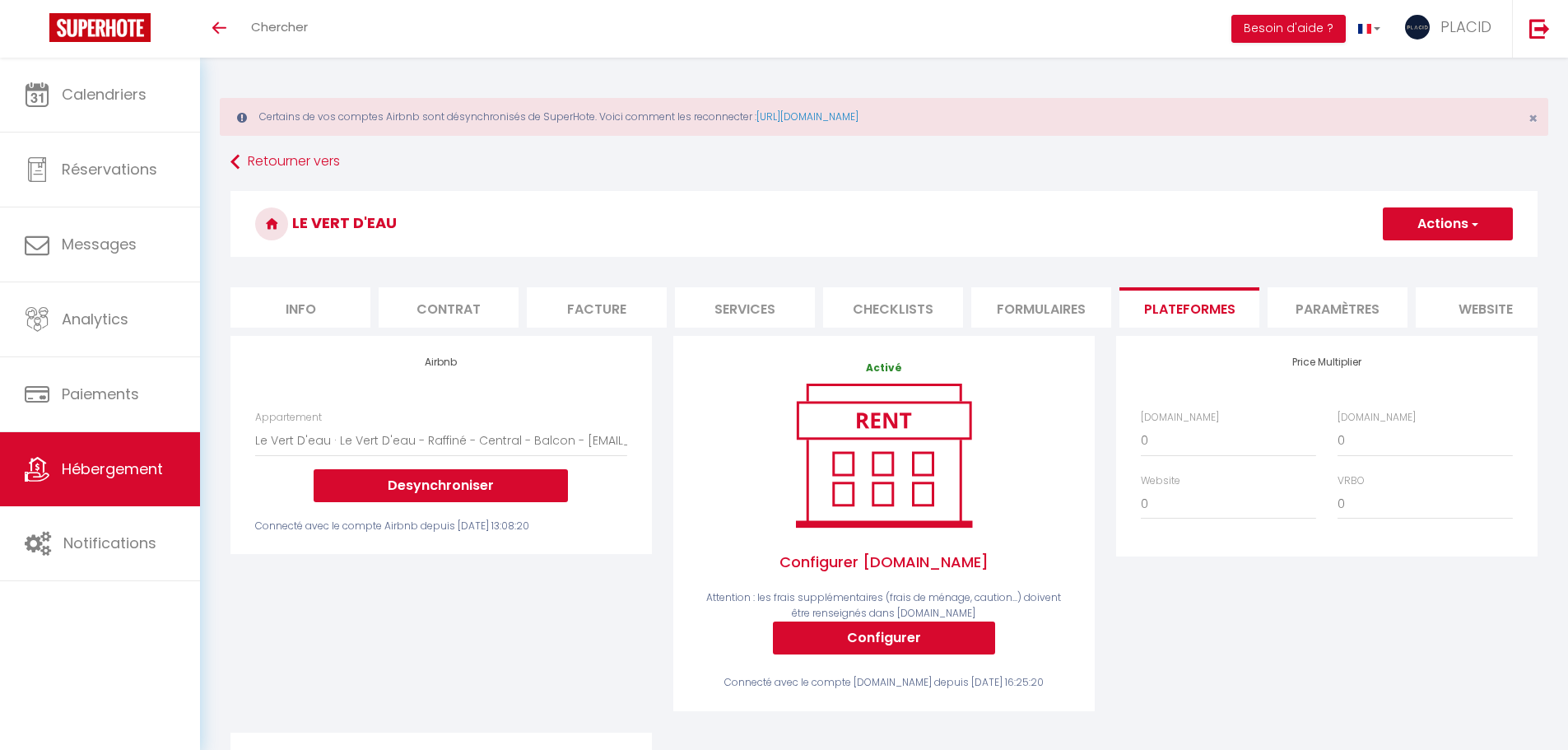
select select "886-1375189296042950079"
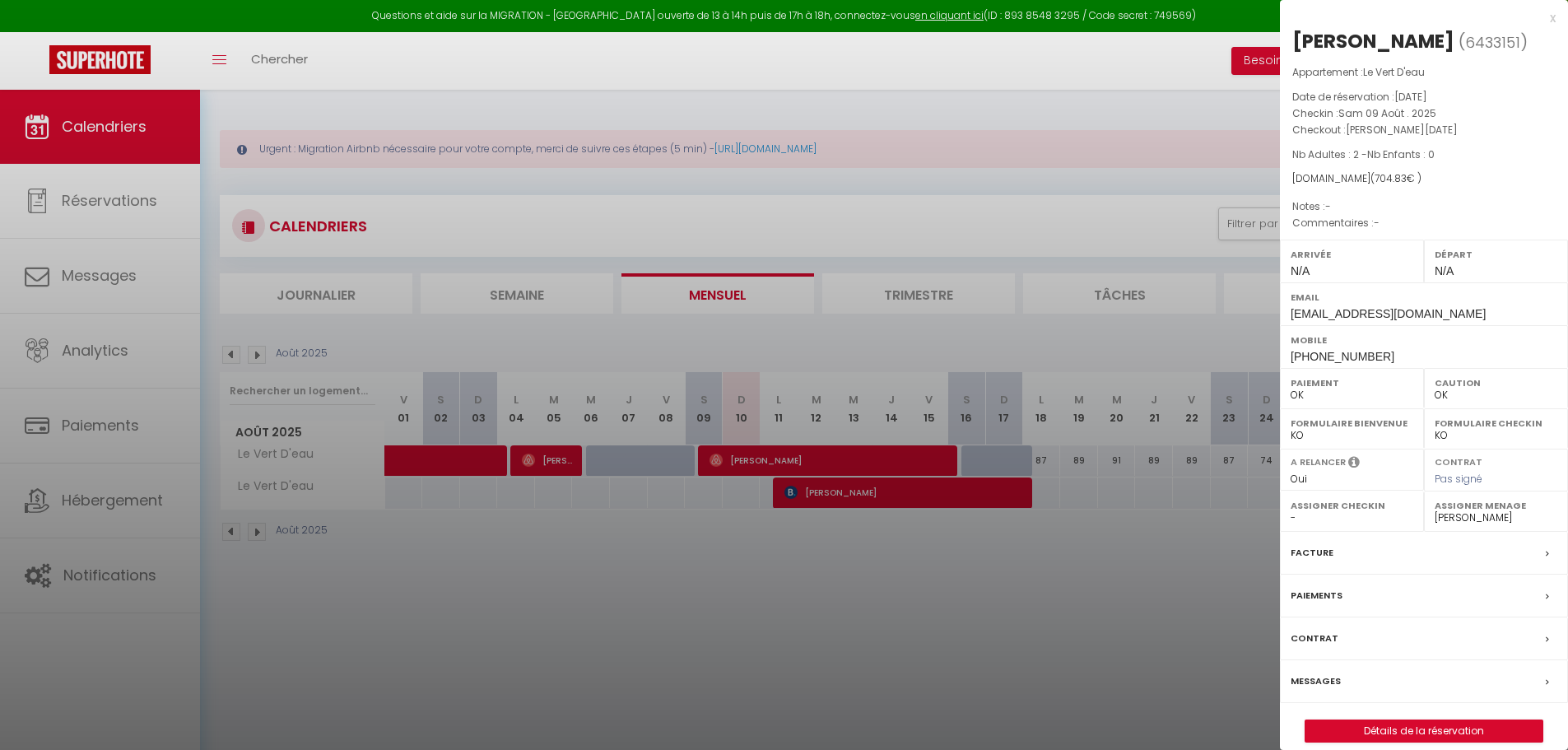
select select "0"
select select "40924"
click at [1009, 155] on div at bounding box center [784, 375] width 1568 height 750
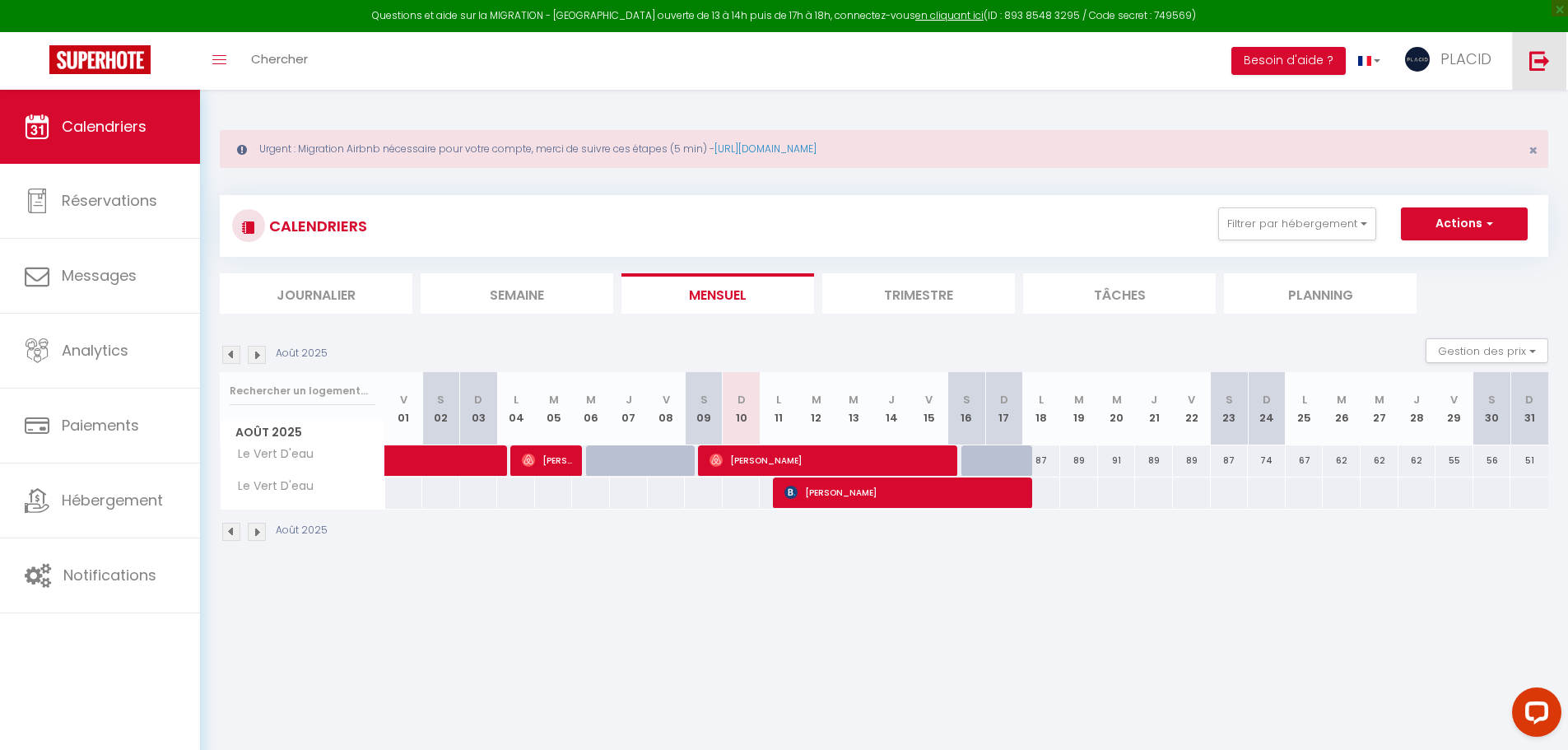
click at [1542, 69] on img at bounding box center [1540, 60] width 21 height 21
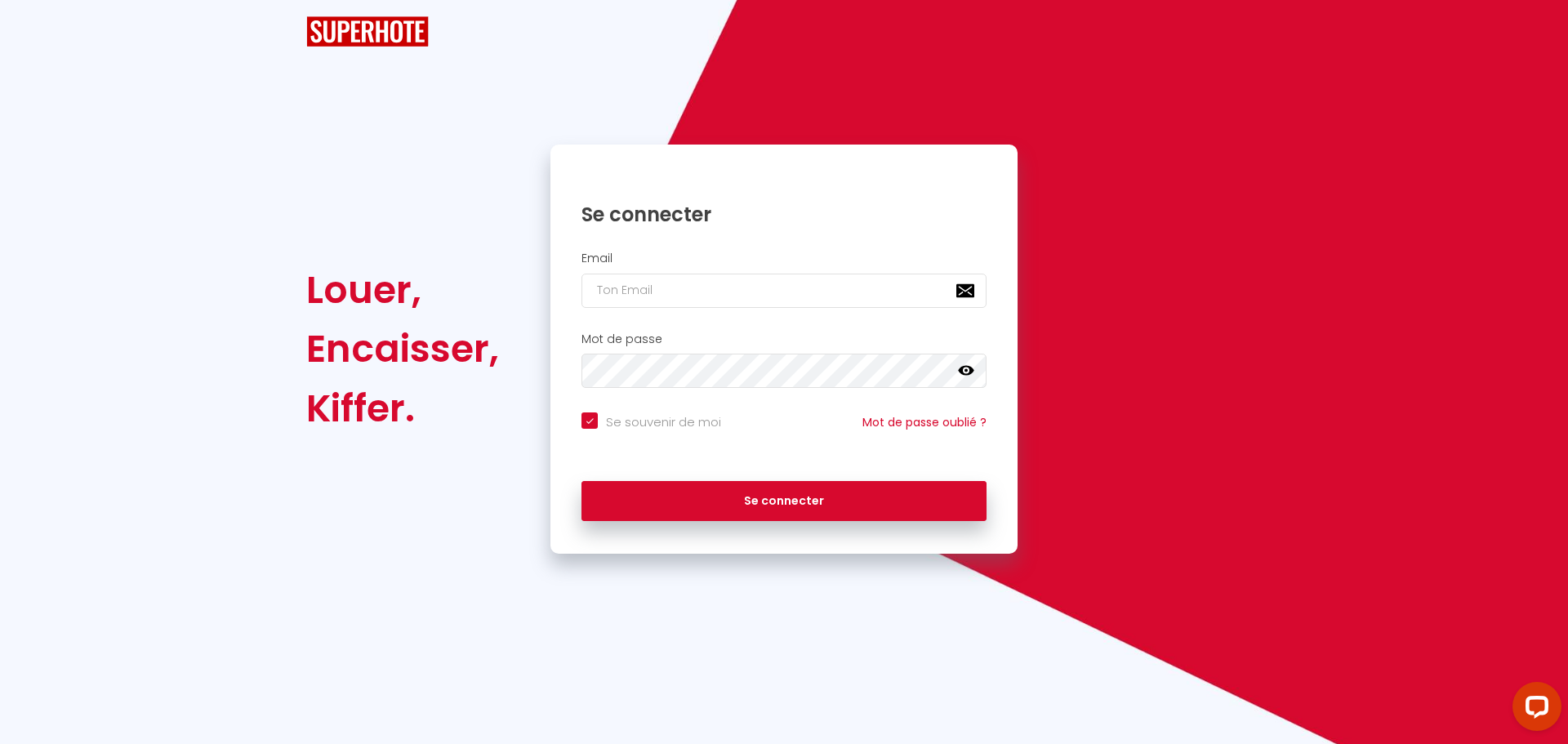
checkbox input "true"
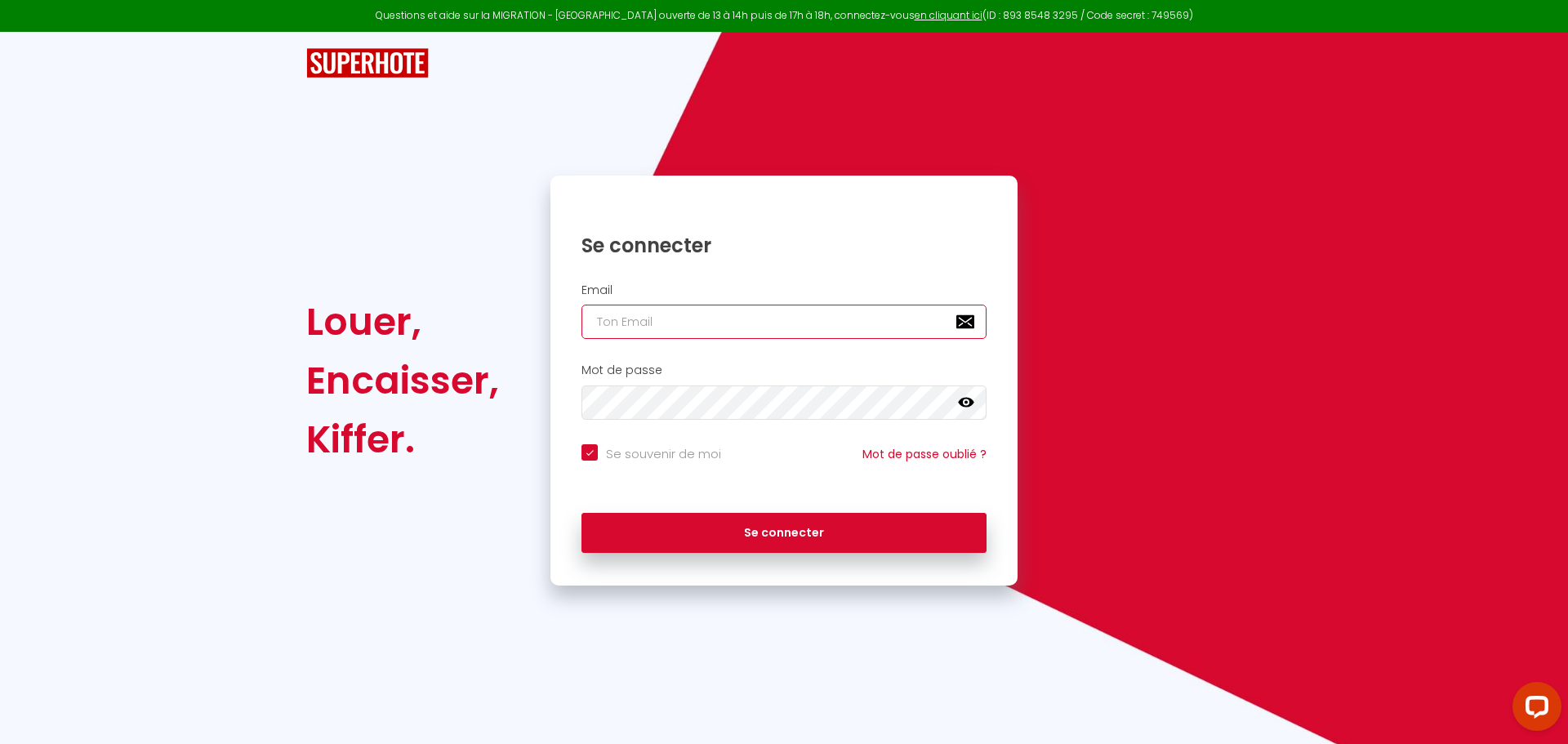
type input "daniel@superhote.com"
checkbox input "true"
drag, startPoint x: 731, startPoint y: 323, endPoint x: 533, endPoint y: 314, distance: 198.2
click at [534, 314] on div "Louer, Encaisser, Kiffer. Se connecter Email daniel@superhote.com Mot de passe …" at bounding box center [784, 380] width 976 height 410
paste input "info@lesclesdetourain"
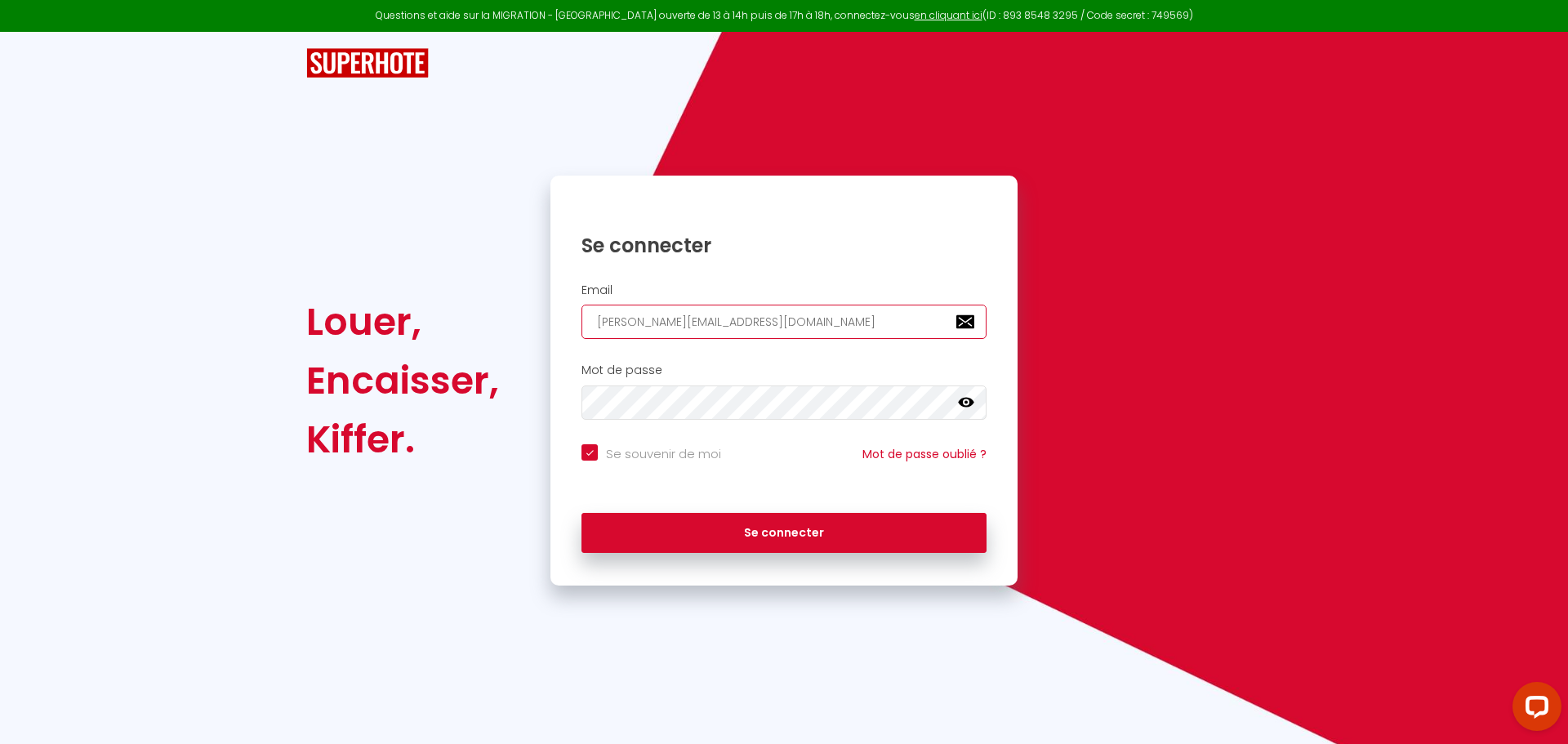
type input "info@lesclesdetouraine.com"
checkbox input "true"
type input "info@lesclesdetouraine.com"
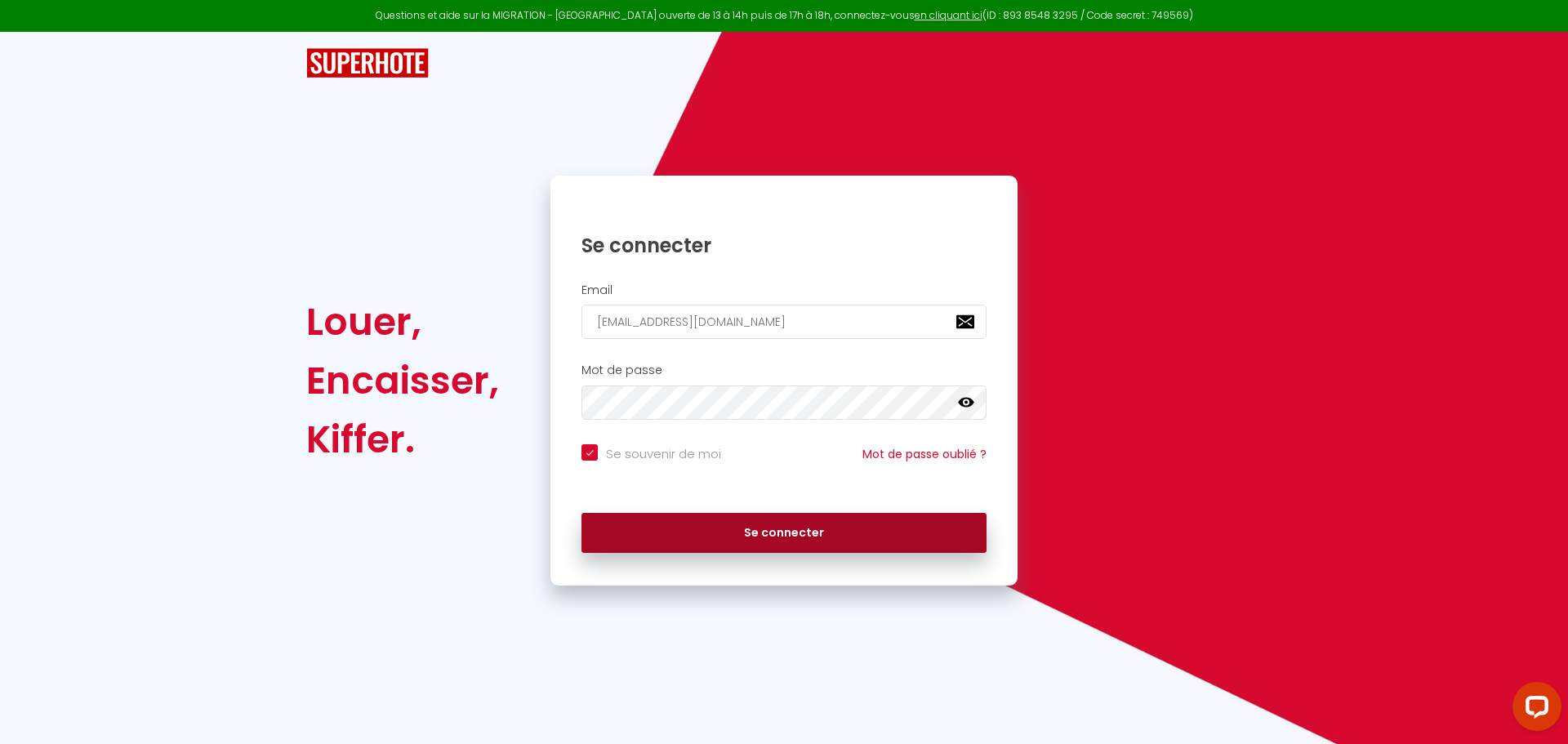
click at [725, 533] on button "Se connecter" at bounding box center [784, 533] width 405 height 41
checkbox input "true"
